Goal: Information Seeking & Learning: Learn about a topic

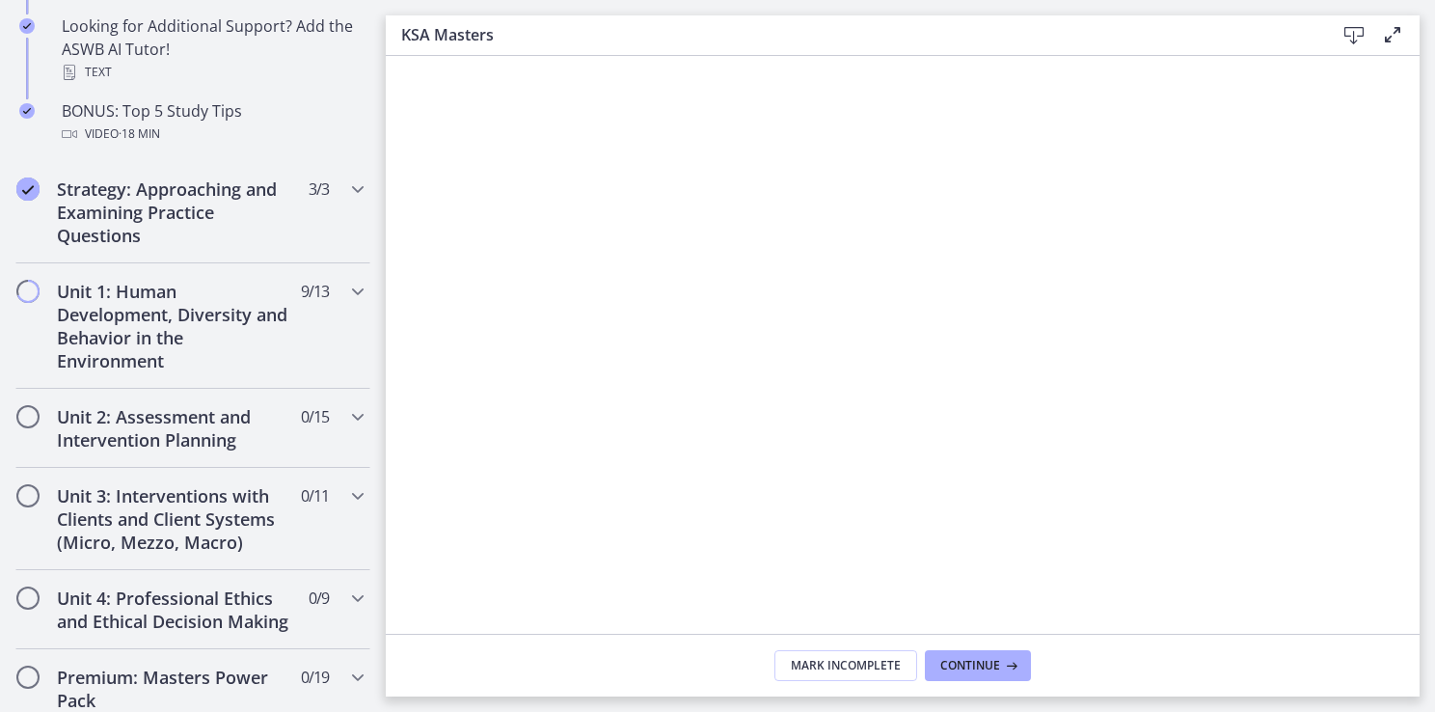
scroll to position [1053, 0]
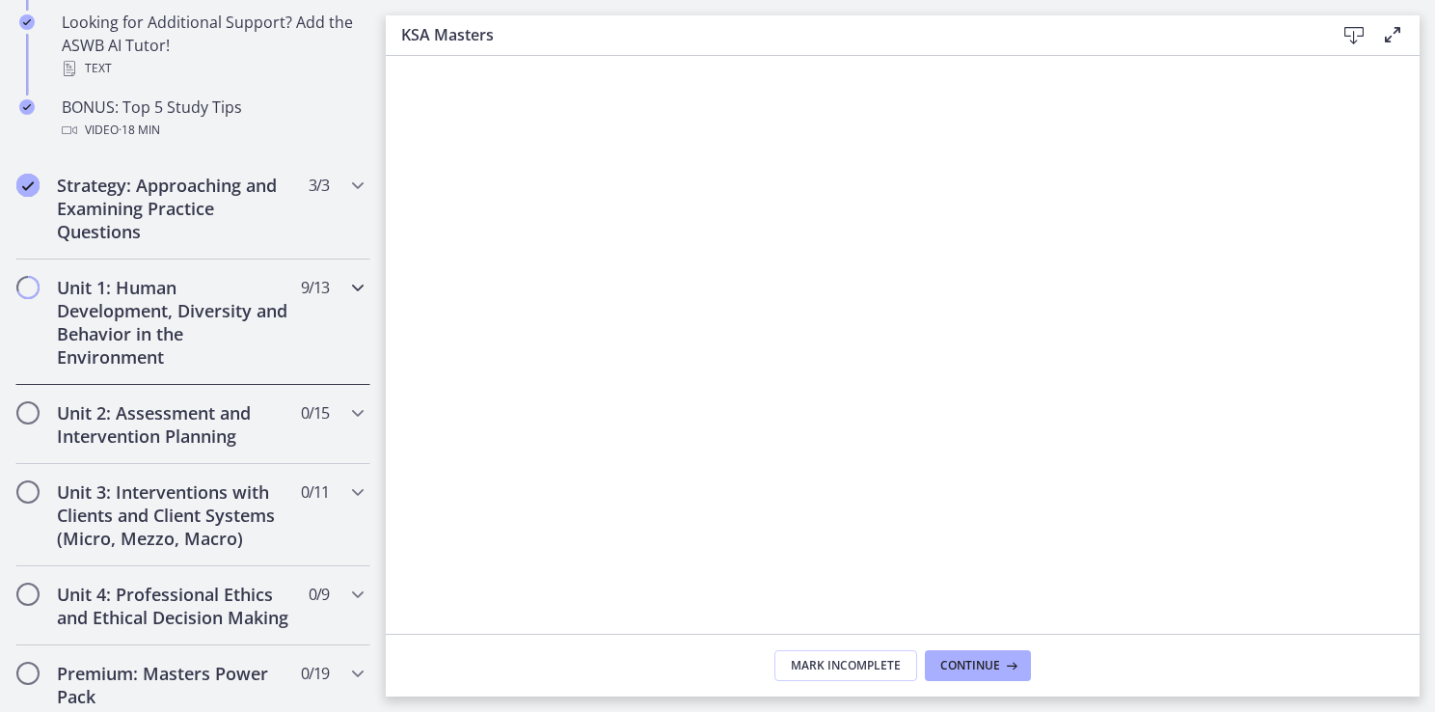
click at [166, 276] on h2 "Unit 1: Human Development, Diversity and Behavior in the Environment" at bounding box center [174, 322] width 235 height 93
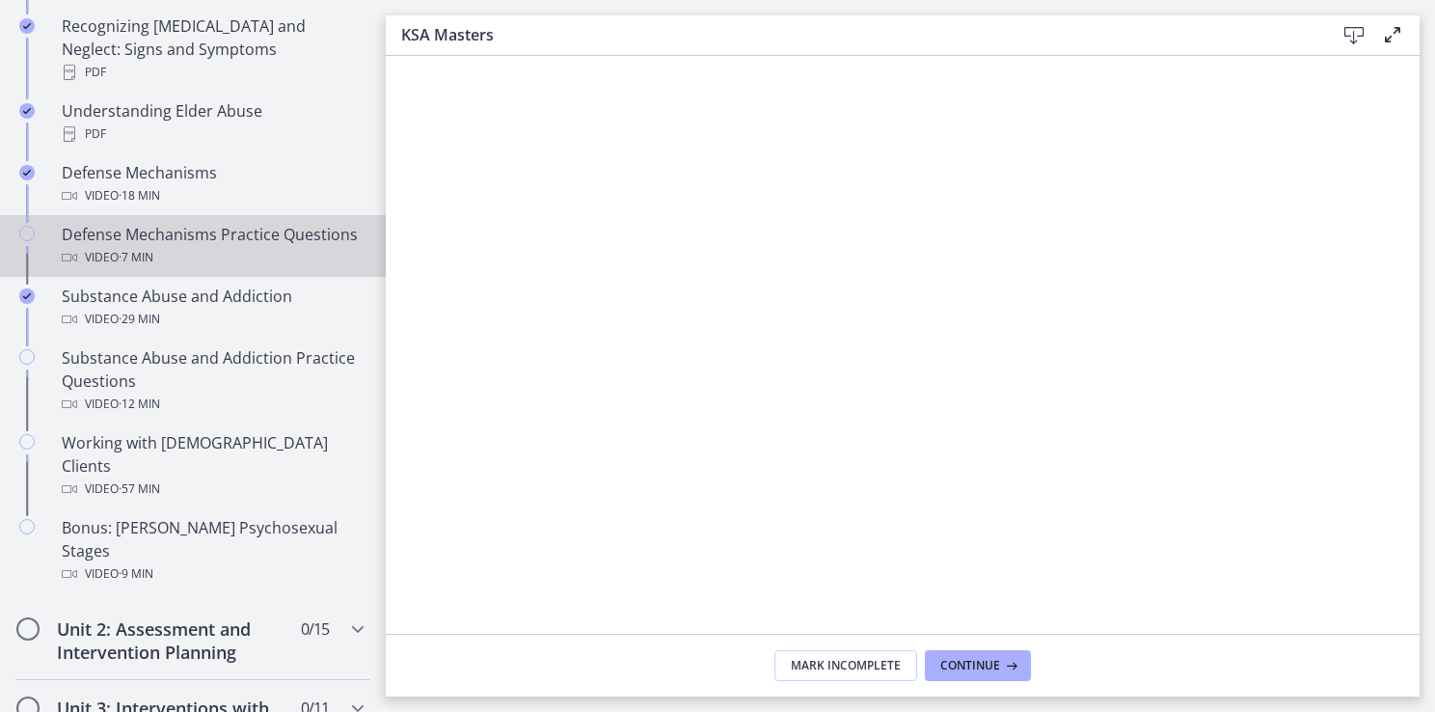
click at [160, 232] on div "Defense Mechanisms Practice Questions Video · 7 min" at bounding box center [212, 246] width 301 height 46
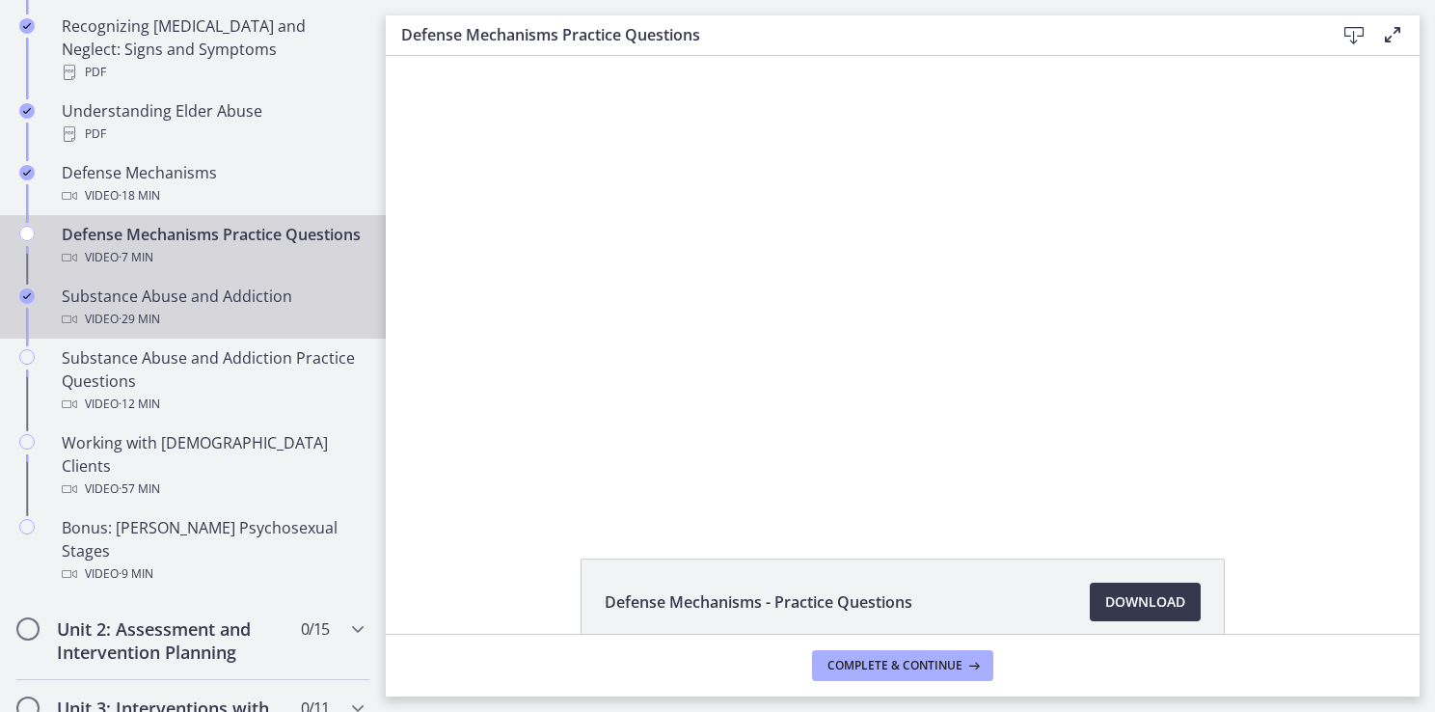
click at [181, 298] on div "Substance Abuse and Addiction Video · 29 min" at bounding box center [212, 307] width 301 height 46
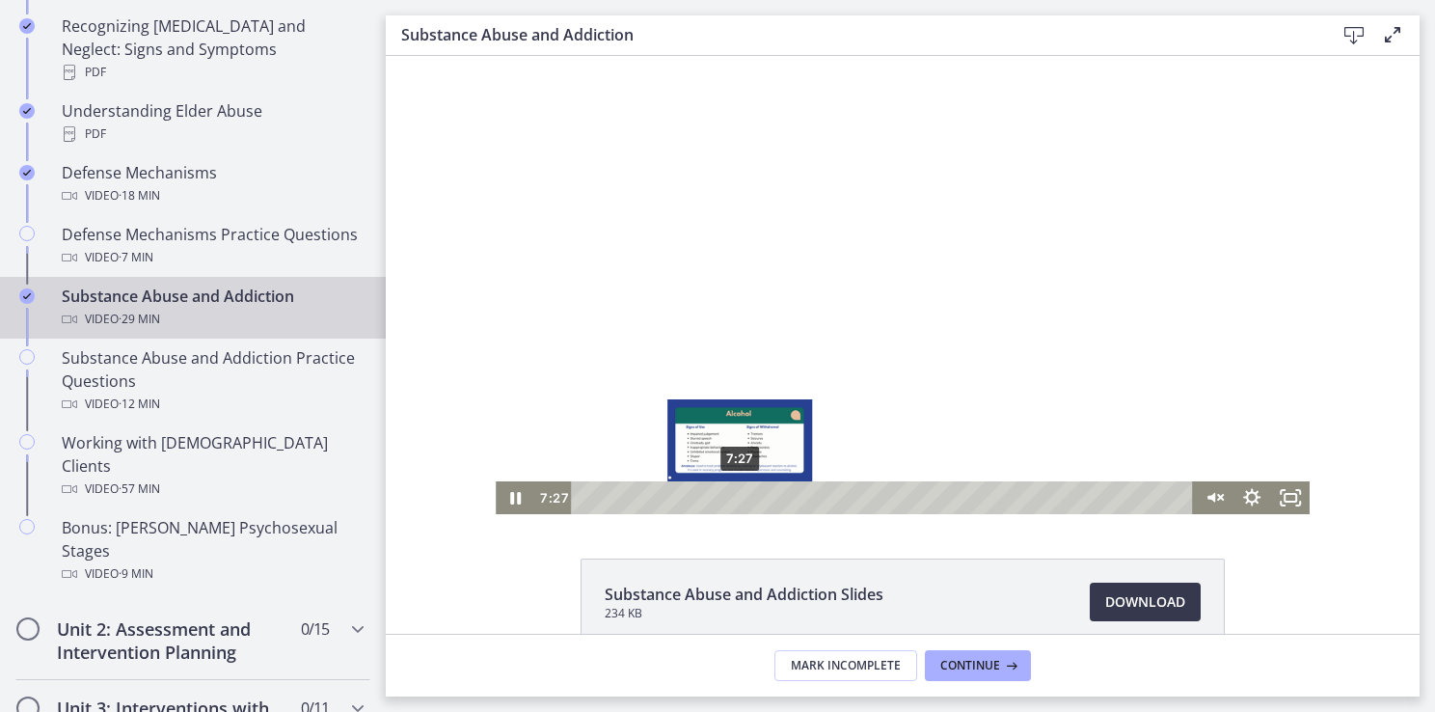
click at [733, 500] on div "7:27" at bounding box center [884, 497] width 599 height 33
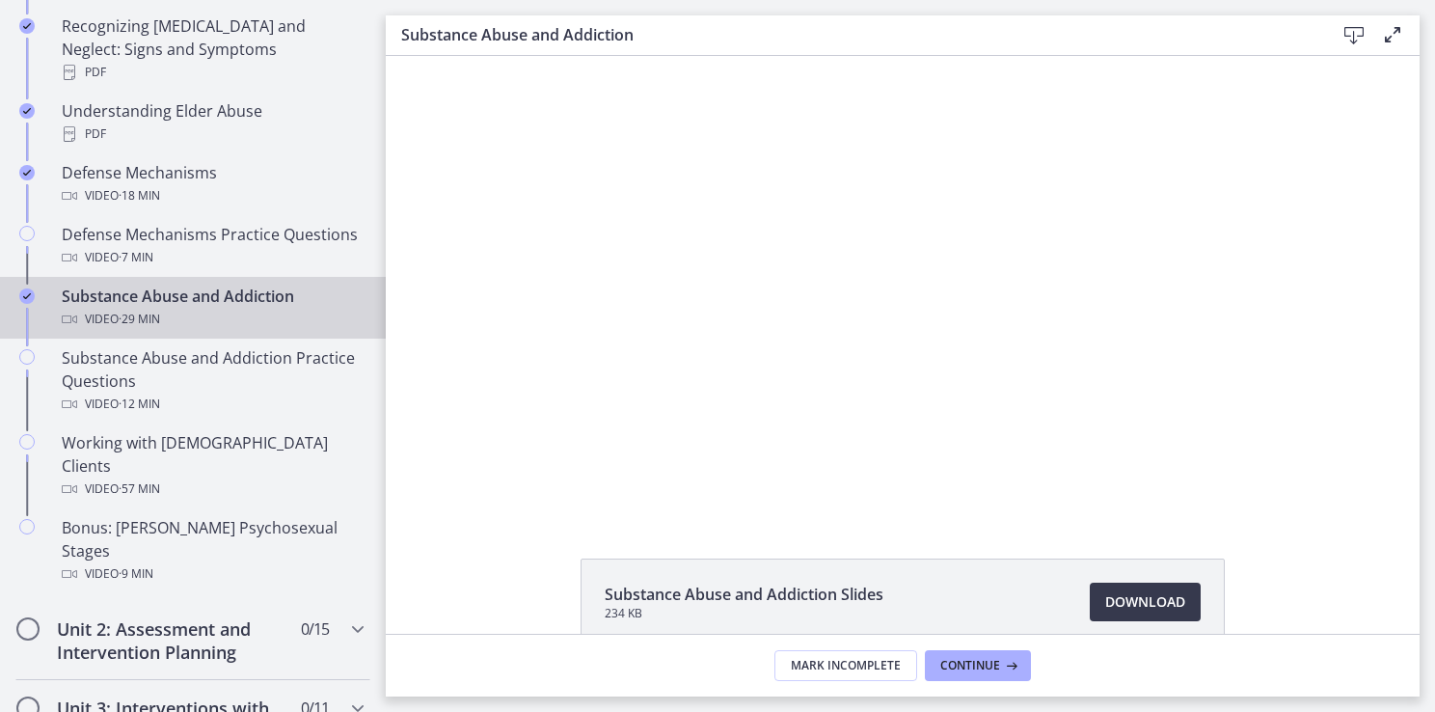
click at [771, 230] on div at bounding box center [903, 285] width 814 height 458
